Goal: Task Accomplishment & Management: Complete application form

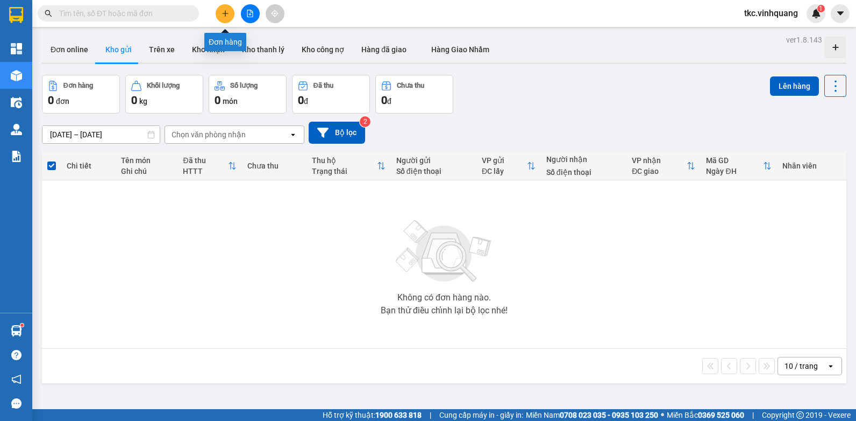
click at [224, 12] on icon "plus" at bounding box center [226, 14] width 8 height 8
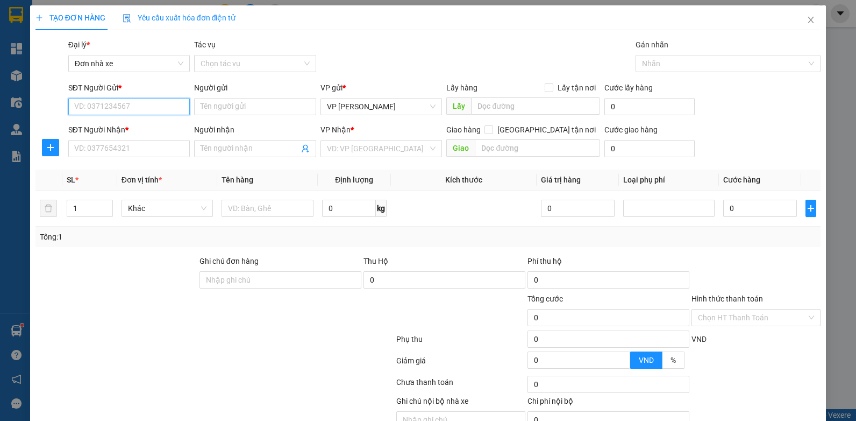
click at [105, 106] on input "SĐT Người Gửi *" at bounding box center [129, 106] width 122 height 17
click at [108, 108] on input "SĐT Người Gửi *" at bounding box center [129, 106] width 122 height 17
type input "0906161629"
click at [129, 127] on div "0906161629 - PT [PERSON_NAME]" at bounding box center [132, 128] width 117 height 12
type input "PT [PERSON_NAME]"
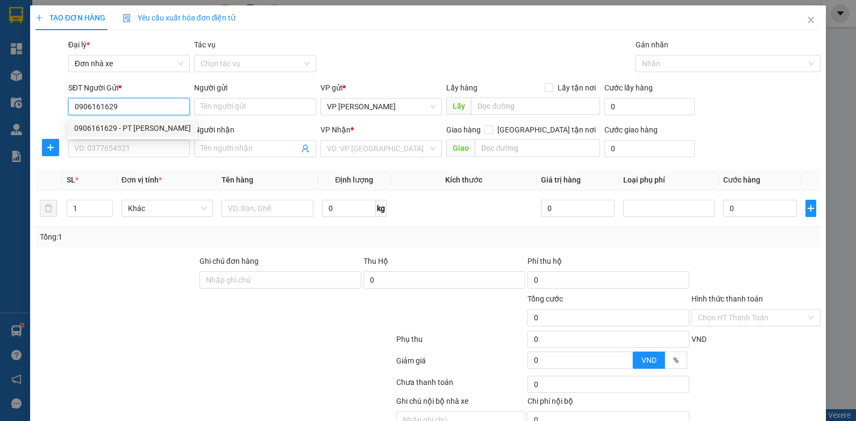
type input "0902121973"
type input "[PERSON_NAME]"
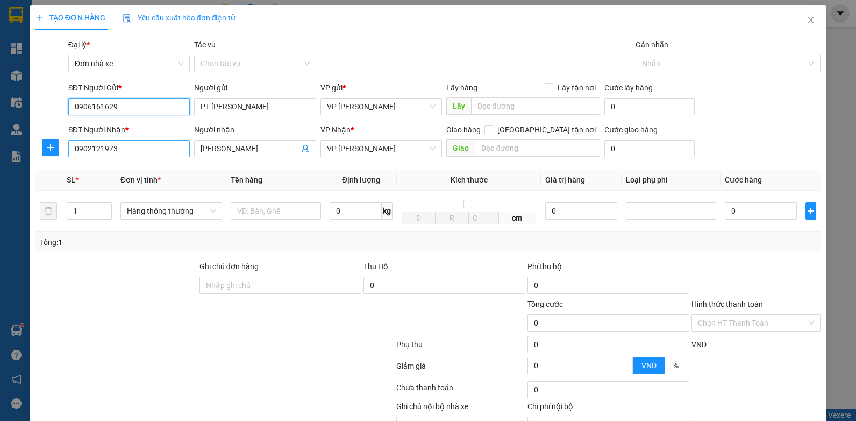
type input "0906161629"
click at [148, 143] on input "0902121973" at bounding box center [129, 148] width 122 height 17
click at [154, 152] on input "09021219730902121" at bounding box center [129, 148] width 122 height 17
type input "0902121973"
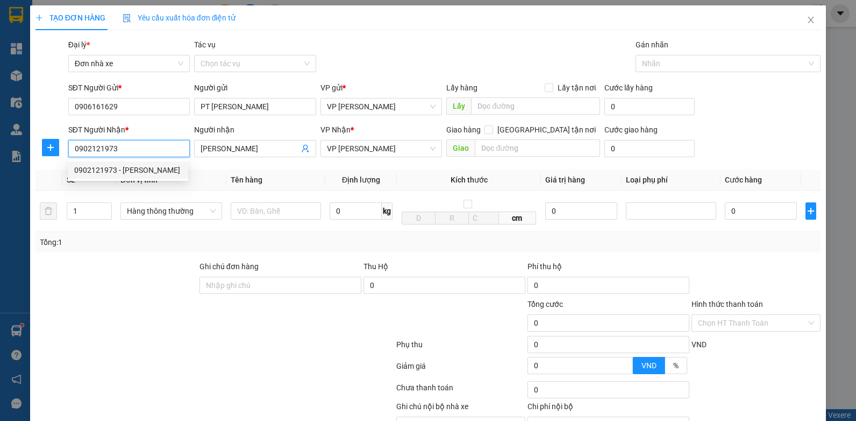
click at [107, 171] on div "0902121973 - [PERSON_NAME]" at bounding box center [128, 170] width 108 height 12
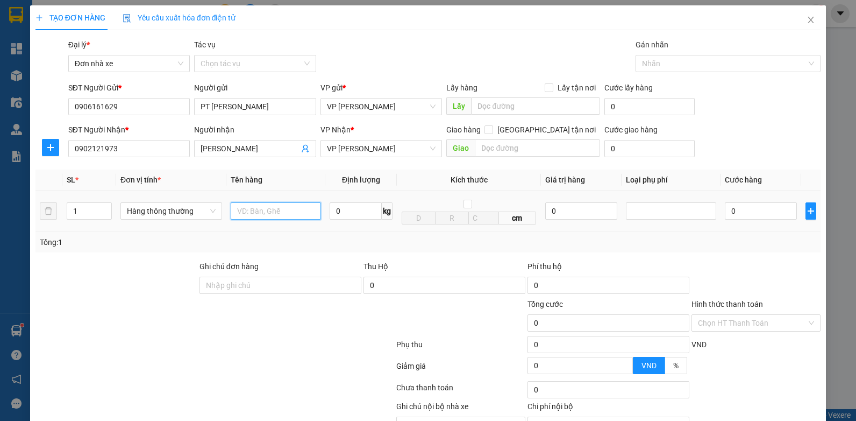
click at [261, 212] on input "text" at bounding box center [276, 210] width 90 height 17
type input "b"
type input "BỌC ĐEN PK"
type input "1"
type input "30.000"
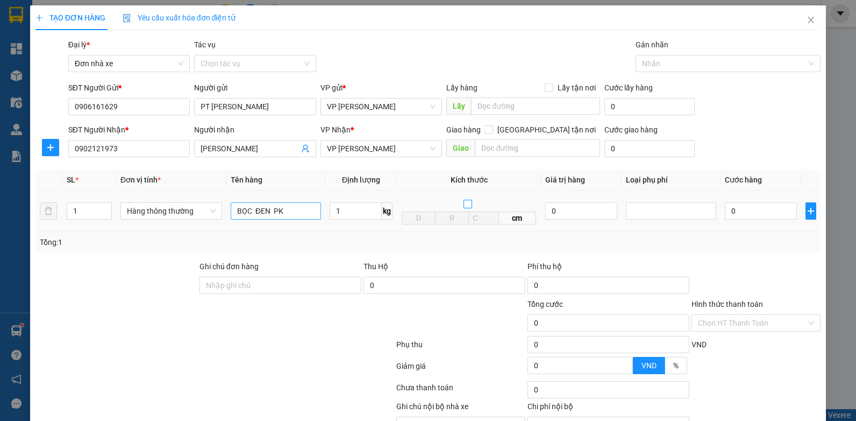
type input "30.000"
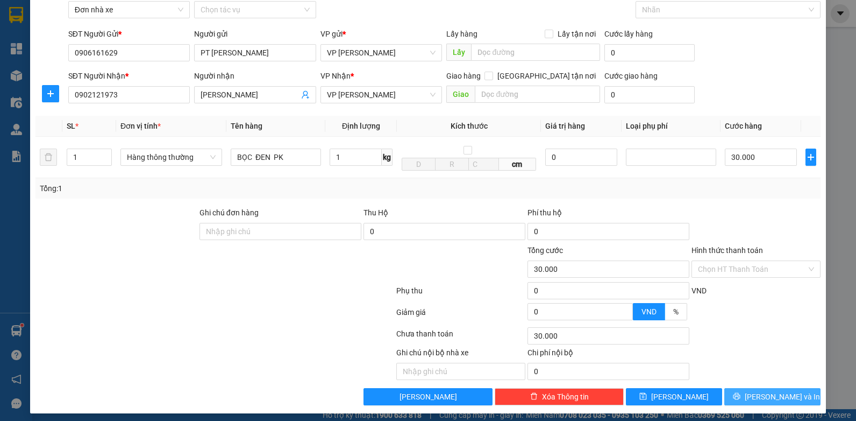
click at [773, 397] on span "[PERSON_NAME] và In" at bounding box center [782, 396] width 75 height 12
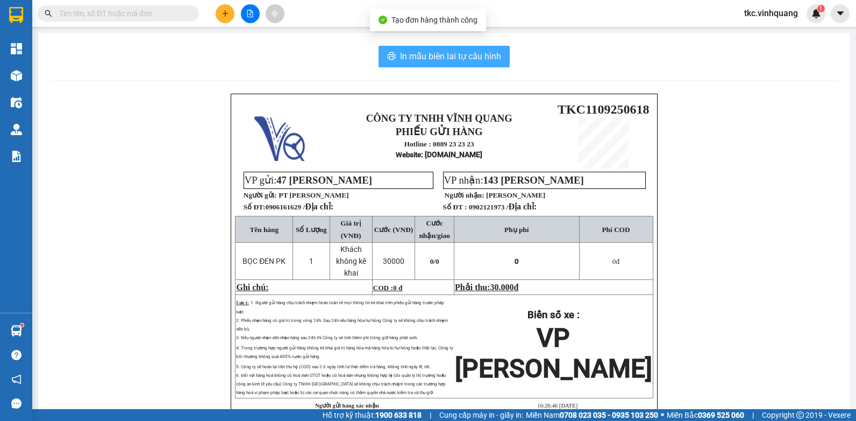
click at [443, 52] on span "In mẫu biên lai tự cấu hình" at bounding box center [450, 55] width 101 height 13
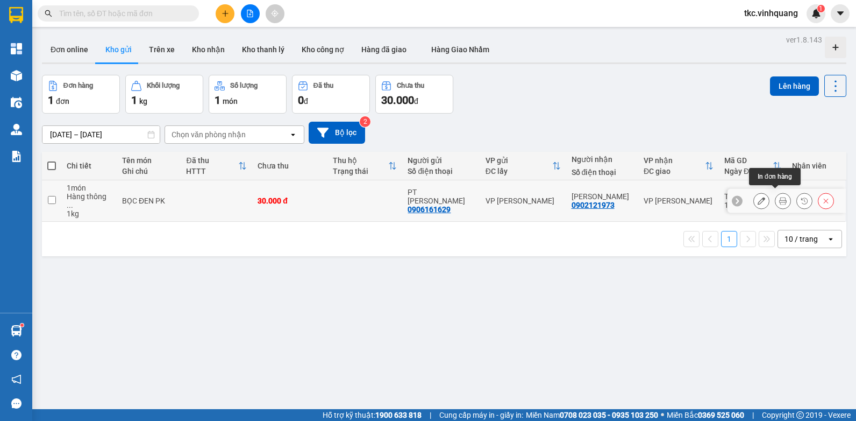
click at [779, 197] on icon at bounding box center [783, 201] width 8 height 8
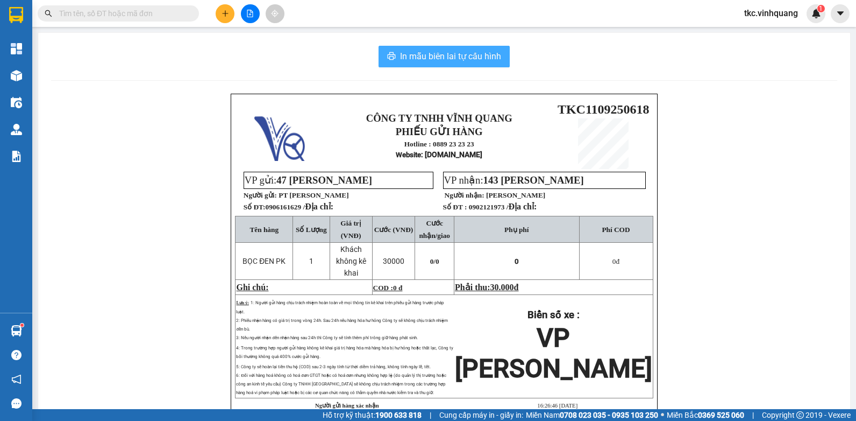
click at [444, 52] on span "In mẫu biên lai tự cấu hình" at bounding box center [450, 55] width 101 height 13
